Goal: Information Seeking & Learning: Understand process/instructions

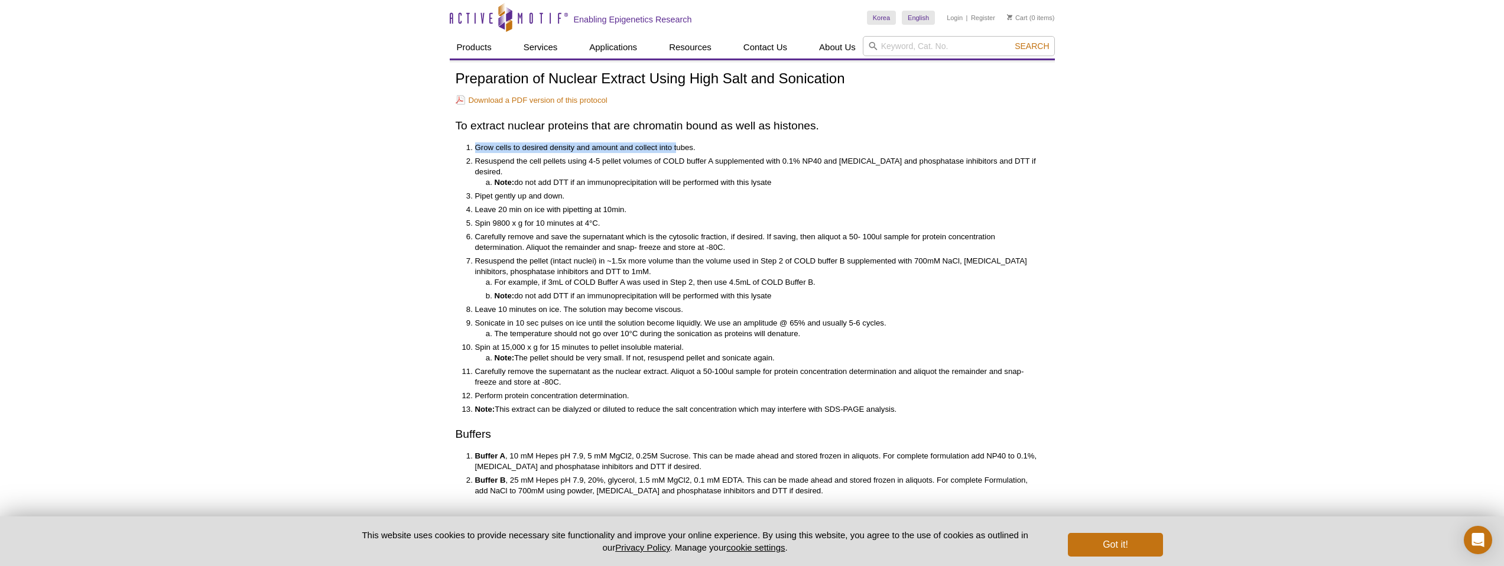
drag, startPoint x: 651, startPoint y: 139, endPoint x: 707, endPoint y: 157, distance: 58.7
click at [694, 153] on div "Preparation of Nuclear Extract Using High Salt and Sonication Download a PDF ve…" at bounding box center [752, 283] width 593 height 425
click at [707, 157] on li "Resuspend the cell pellets using 4-5 pellet volumes of COLD buffer A supplement…" at bounding box center [756, 172] width 562 height 32
drag, startPoint x: 688, startPoint y: 249, endPoint x: 728, endPoint y: 248, distance: 40.2
click at [714, 256] on li "Resuspend the pellet (intact nuclei) in ~1.5x more volume than the volume used …" at bounding box center [756, 278] width 562 height 45
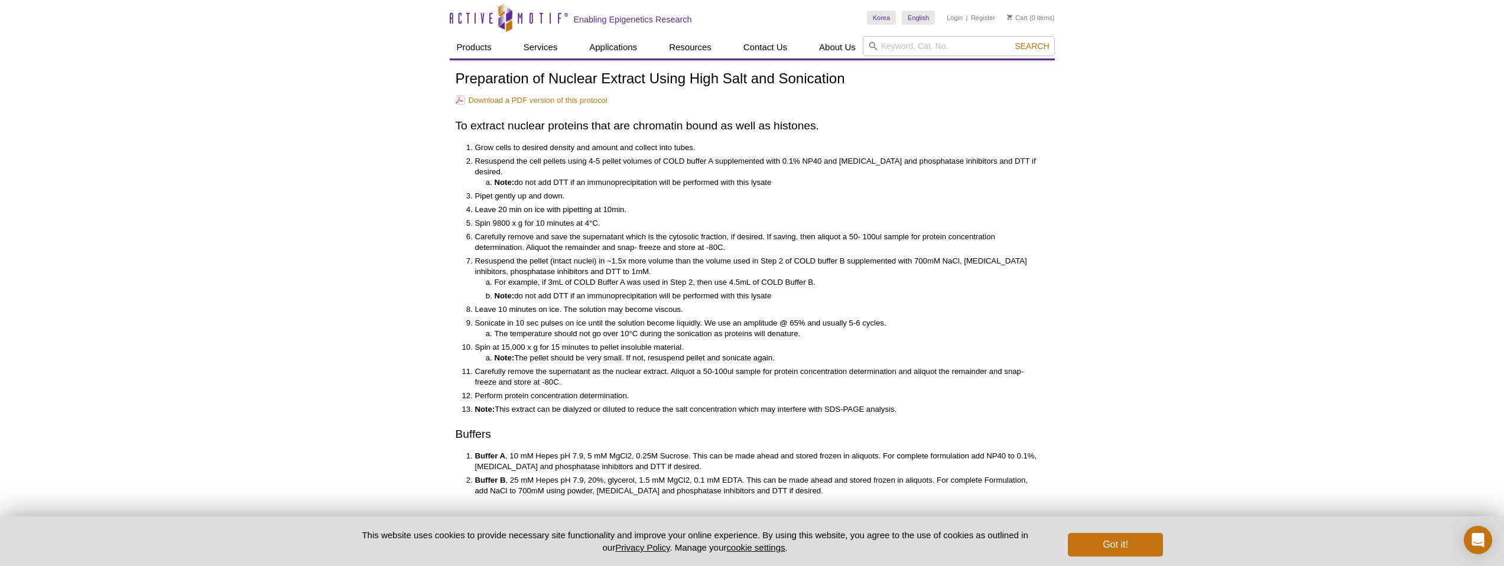
click at [728, 256] on li "Resuspend the pellet (intact nuclei) in ~1.5x more volume than the volume used …" at bounding box center [756, 278] width 562 height 45
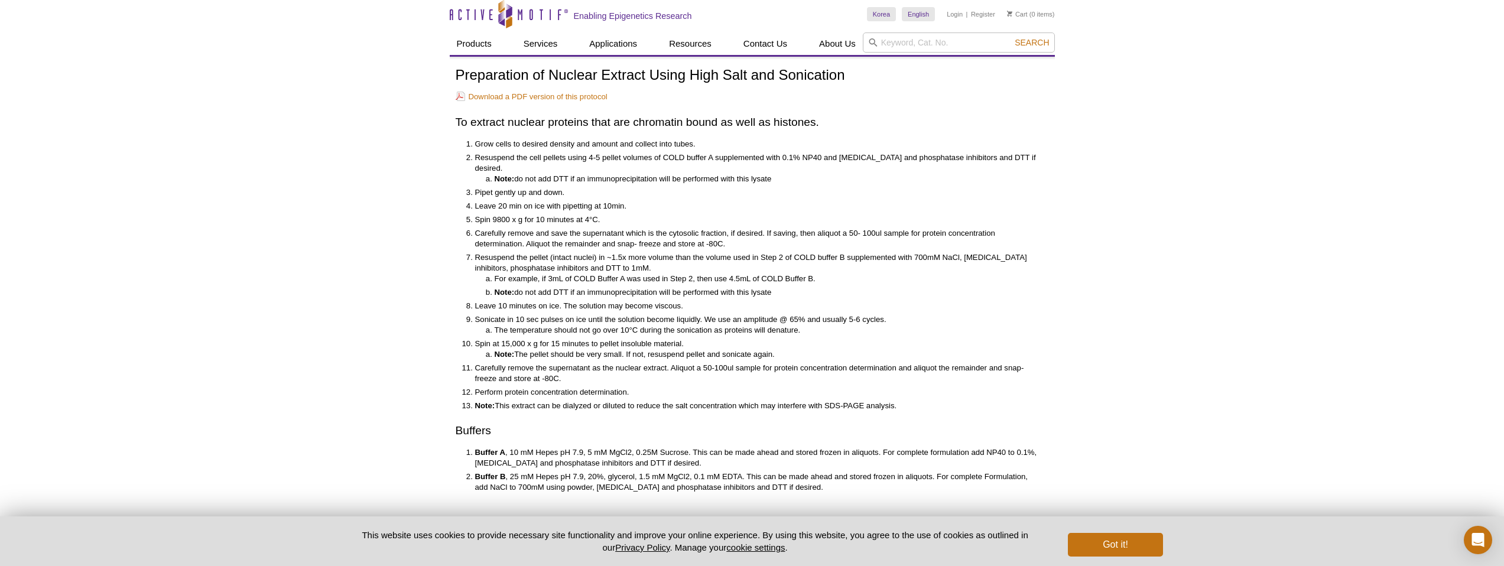
scroll to position [5, 0]
drag, startPoint x: 581, startPoint y: 306, endPoint x: 662, endPoint y: 306, distance: 80.4
click at [655, 313] on li "Sonicate in 10 sec pulses on ice until the solution become liquidly. We use an …" at bounding box center [756, 323] width 562 height 21
drag, startPoint x: 662, startPoint y: 306, endPoint x: 727, endPoint y: 310, distance: 65.7
click at [662, 313] on li "Sonicate in 10 sec pulses on ice until the solution become liquidly. We use an …" at bounding box center [756, 323] width 562 height 21
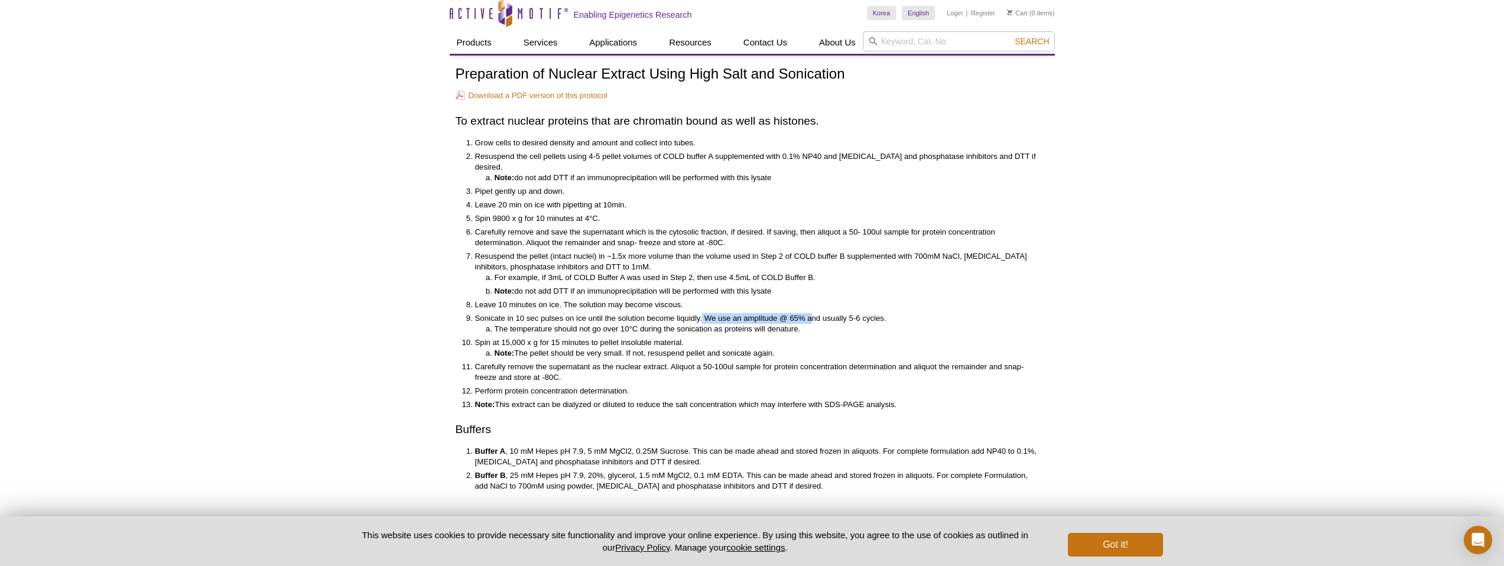
drag, startPoint x: 701, startPoint y: 309, endPoint x: 811, endPoint y: 308, distance: 109.9
click at [811, 313] on li "Sonicate in 10 sec pulses on ice until the solution become liquidly. We use an …" at bounding box center [756, 323] width 562 height 21
drag, startPoint x: 656, startPoint y: 311, endPoint x: 755, endPoint y: 311, distance: 99.3
click at [739, 313] on li "Sonicate in 10 sec pulses on ice until the solution become liquidly. We use an …" at bounding box center [756, 323] width 562 height 21
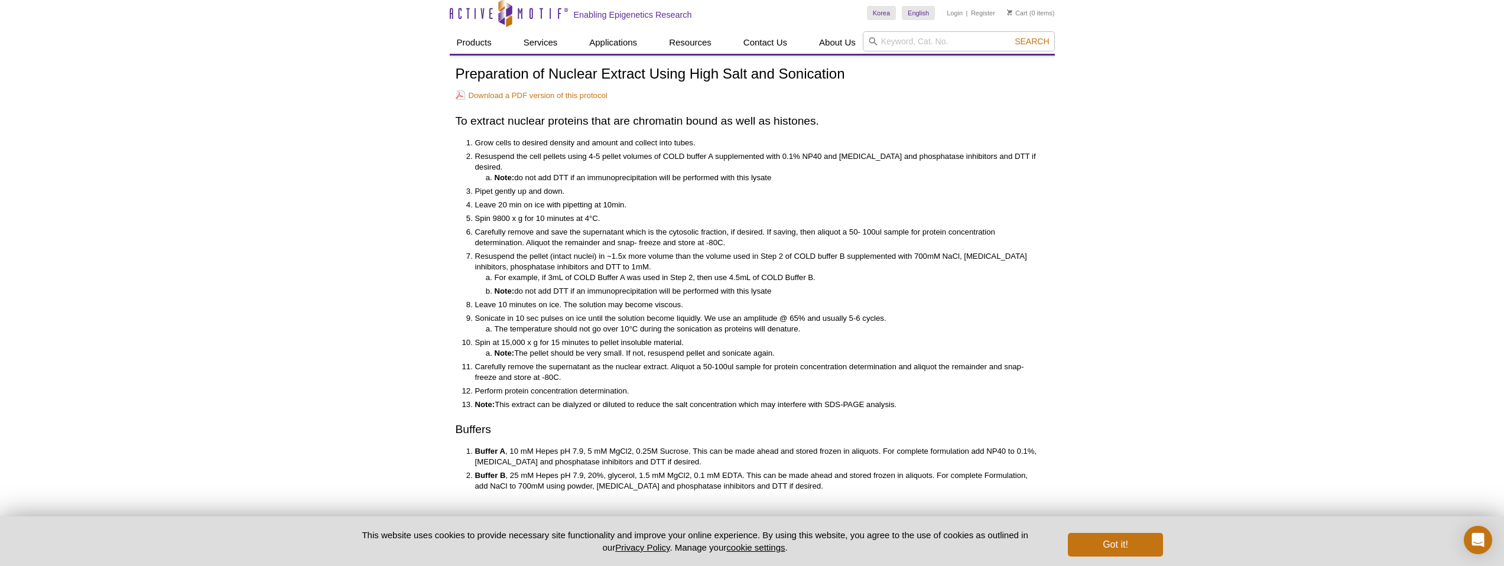
click at [755, 313] on li "Sonicate in 10 sec pulses on ice until the solution become liquidly. We use an …" at bounding box center [756, 323] width 562 height 21
drag, startPoint x: 542, startPoint y: 320, endPoint x: 701, endPoint y: 318, distance: 159.5
click at [701, 324] on li "The temperature should not go over 10°C during the sonication as proteins will …" at bounding box center [766, 329] width 542 height 11
drag, startPoint x: 707, startPoint y: 318, endPoint x: 755, endPoint y: 321, distance: 47.9
click at [711, 324] on li "The temperature should not go over 10°C during the sonication as proteins will …" at bounding box center [766, 329] width 542 height 11
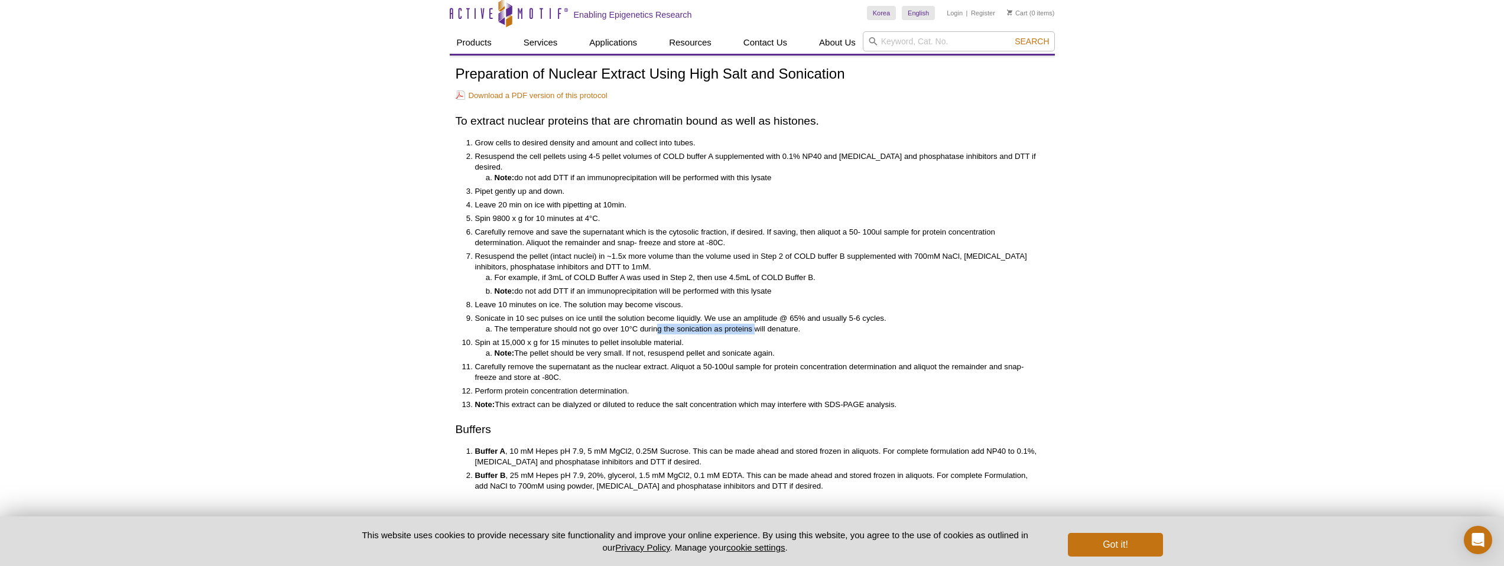
drag, startPoint x: 755, startPoint y: 321, endPoint x: 658, endPoint y: 320, distance: 96.9
click at [658, 324] on li "The temperature should not go over 10°C during the sonication as proteins will …" at bounding box center [766, 329] width 542 height 11
drag, startPoint x: 501, startPoint y: 307, endPoint x: 690, endPoint y: 310, distance: 189.1
click at [690, 313] on li "Sonicate in 10 sec pulses on ice until the solution become liquidly. We use an …" at bounding box center [756, 323] width 562 height 21
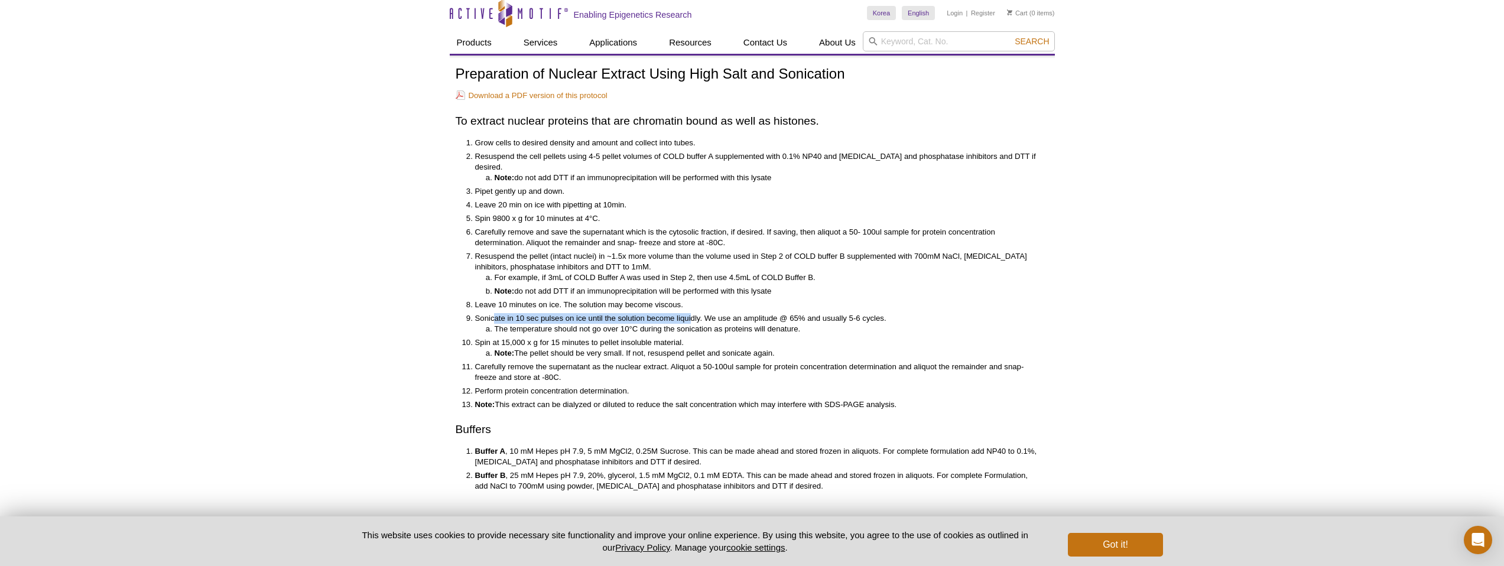
click at [690, 313] on li "Sonicate in 10 sec pulses on ice until the solution become liquidly. We use an …" at bounding box center [756, 323] width 562 height 21
drag, startPoint x: 552, startPoint y: 313, endPoint x: 650, endPoint y: 310, distance: 98.1
click at [650, 313] on li "Sonicate in 10 sec pulses on ice until the solution become liquidly. We use an …" at bounding box center [756, 323] width 562 height 21
drag, startPoint x: 696, startPoint y: 309, endPoint x: 824, endPoint y: 311, distance: 127.6
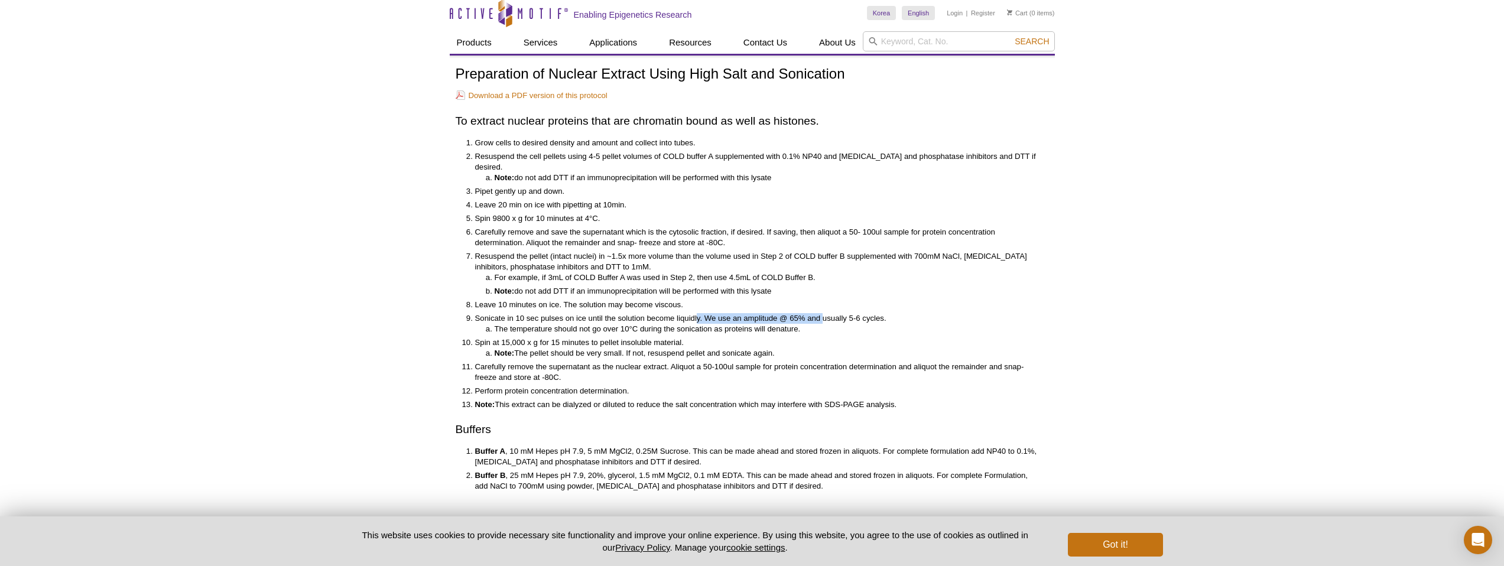
click at [824, 313] on li "Sonicate in 10 sec pulses on ice until the solution become liquidly. We use an …" at bounding box center [756, 323] width 562 height 21
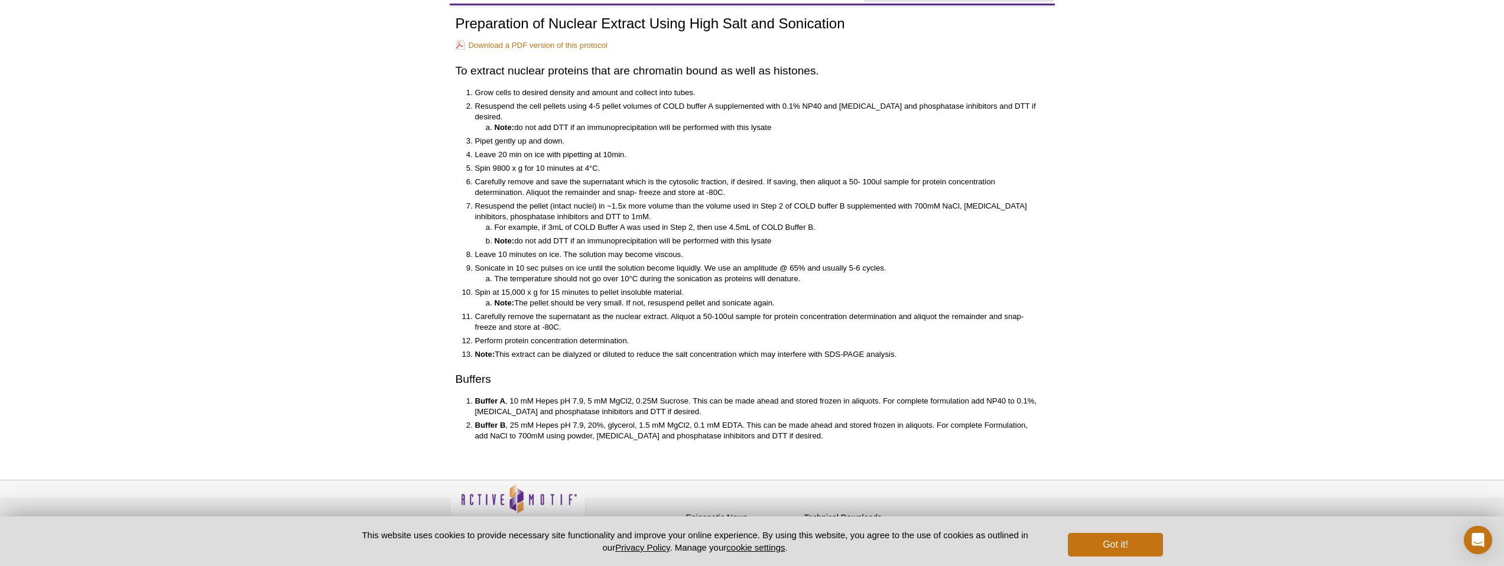
scroll to position [61, 0]
